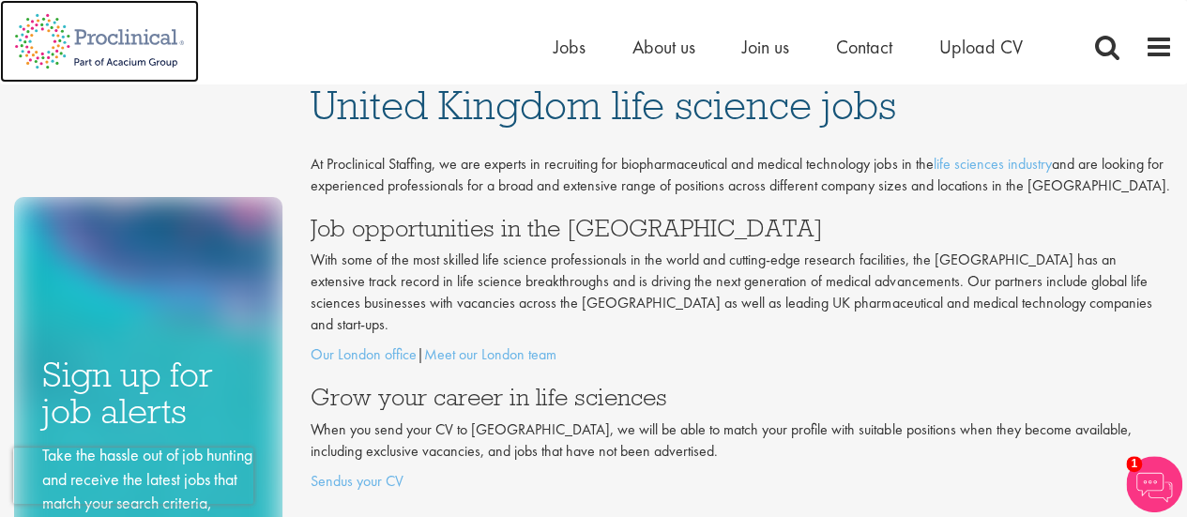
click at [108, 43] on img at bounding box center [99, 41] width 199 height 83
